Goal: Task Accomplishment & Management: Use online tool/utility

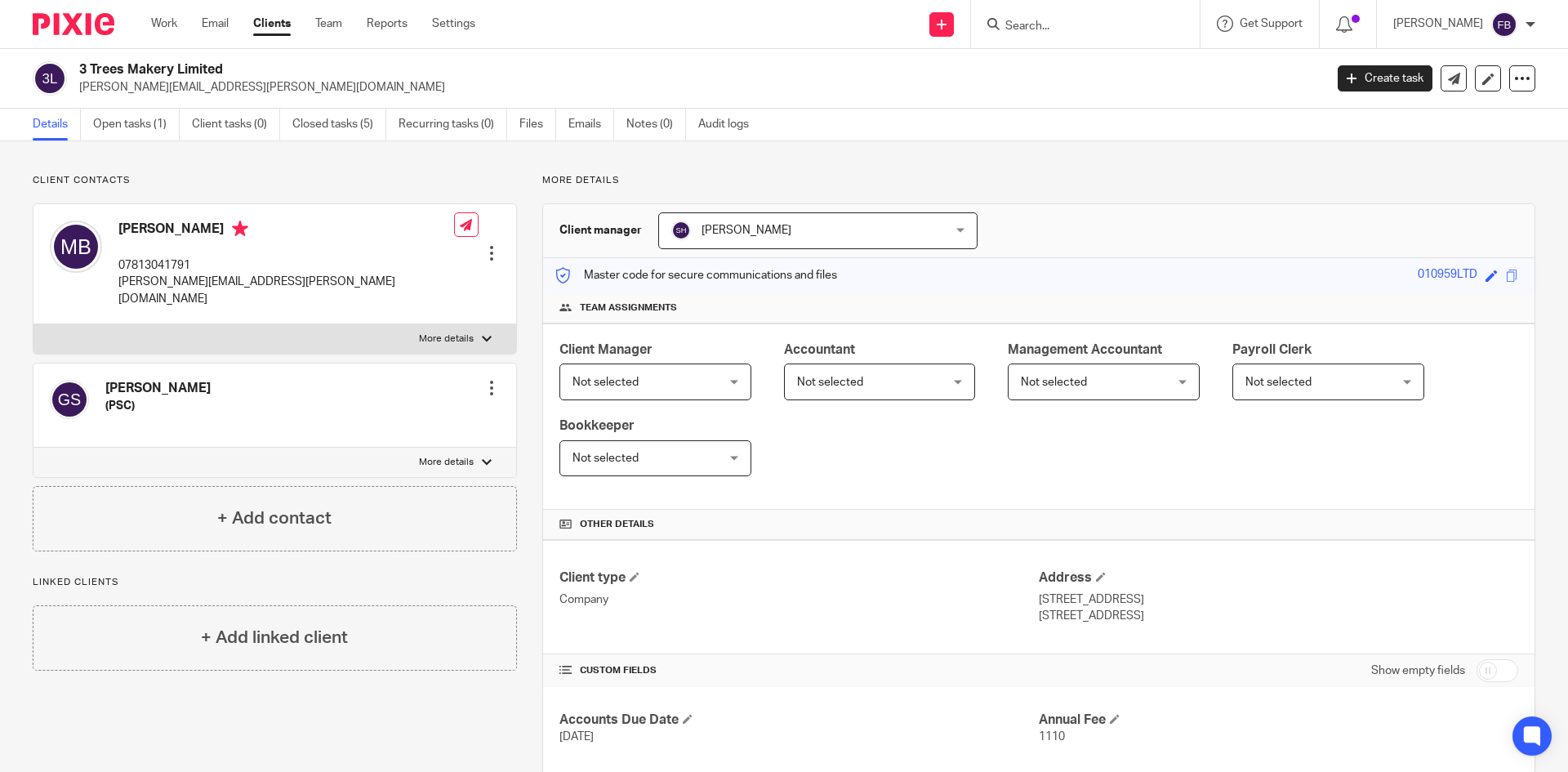
click at [275, 26] on link "Clients" at bounding box center [272, 24] width 38 height 17
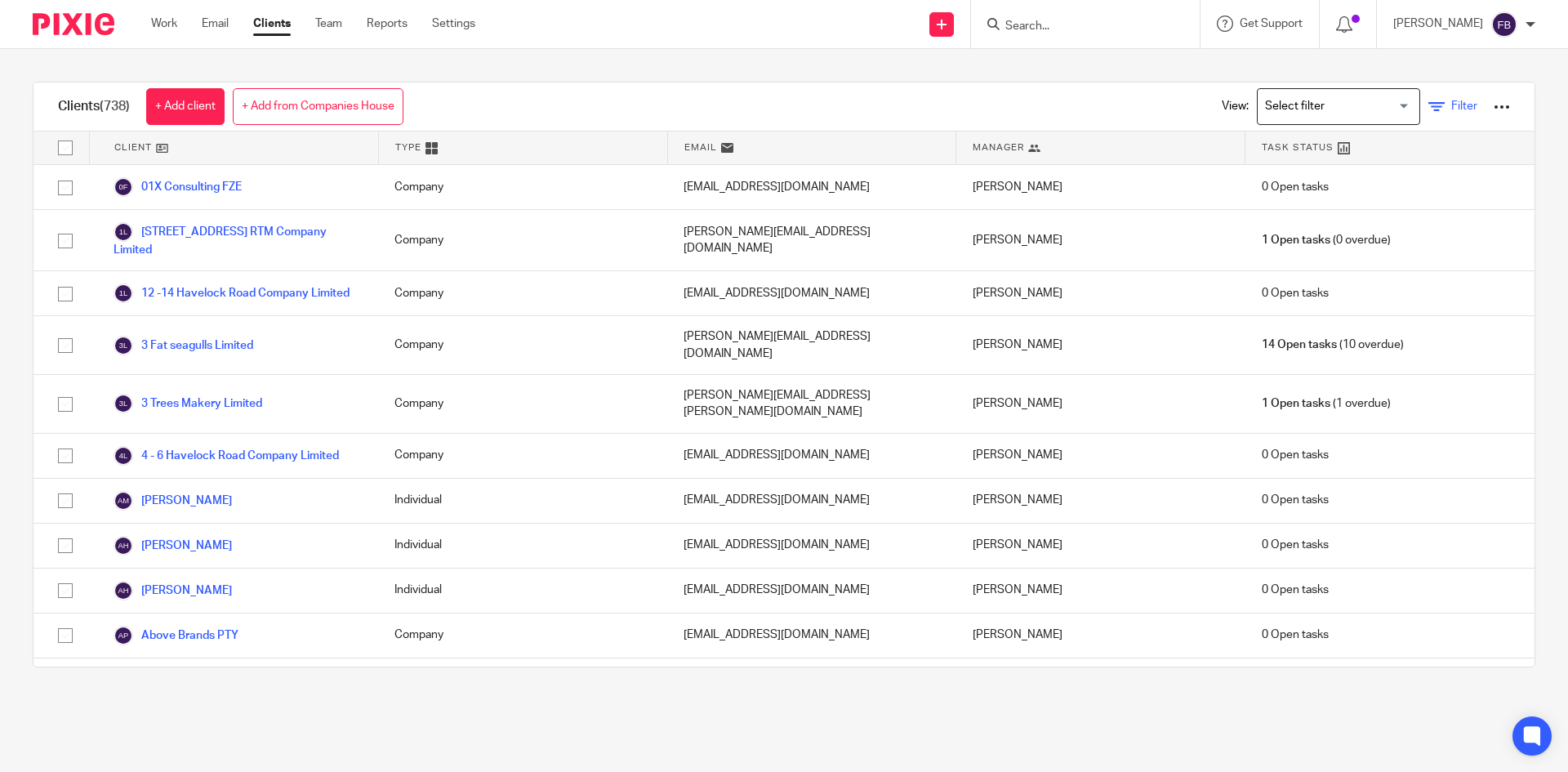
click at [1452, 105] on span "Filter" at bounding box center [1465, 106] width 26 height 11
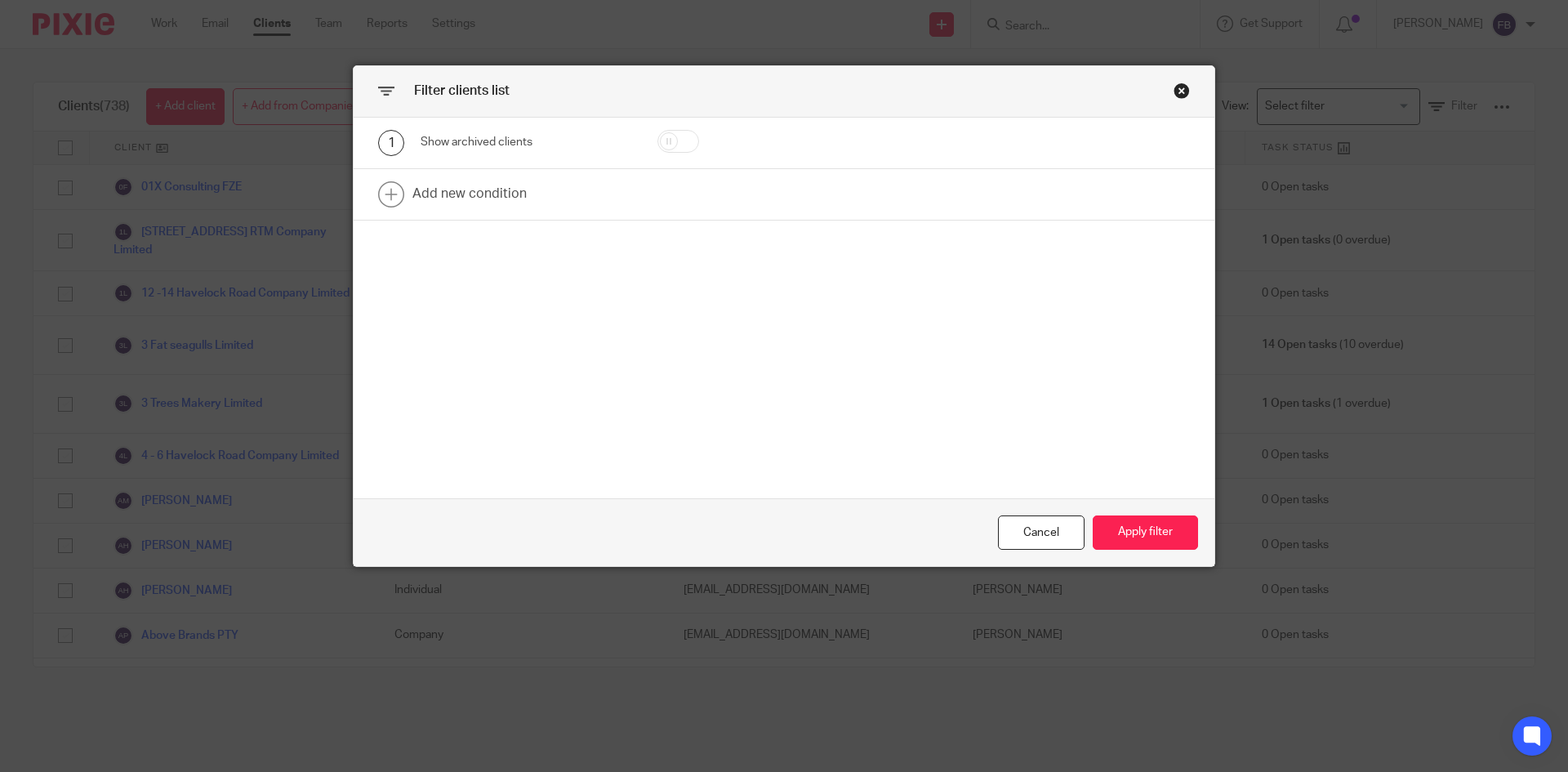
click at [1174, 93] on div "Close this dialog window" at bounding box center [1182, 90] width 17 height 17
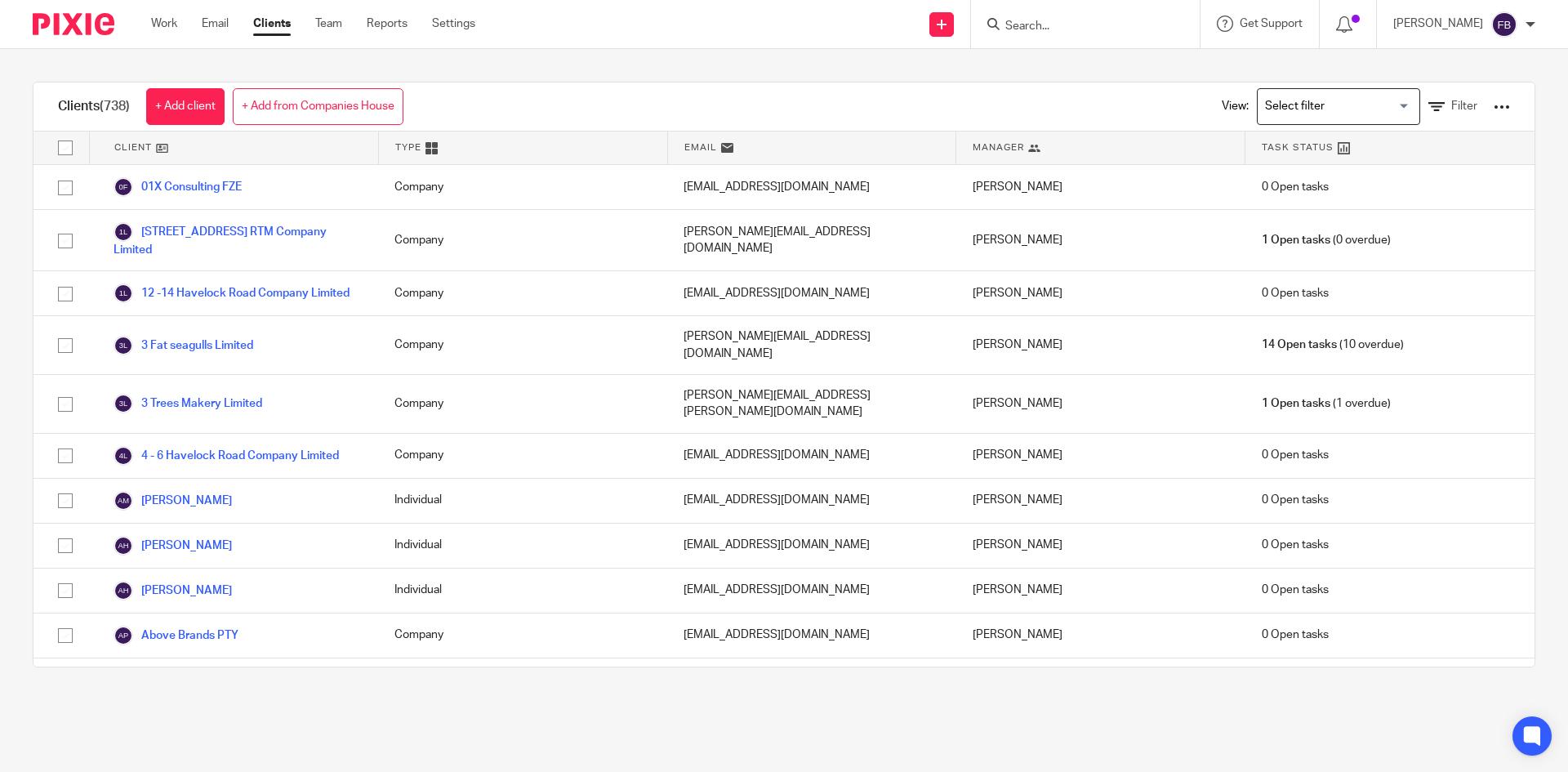
click at [1494, 104] on div at bounding box center [1502, 107] width 17 height 17
click at [1379, 191] on link "Export clients to CSV file" at bounding box center [1371, 193] width 227 height 24
